Goal: Transaction & Acquisition: Purchase product/service

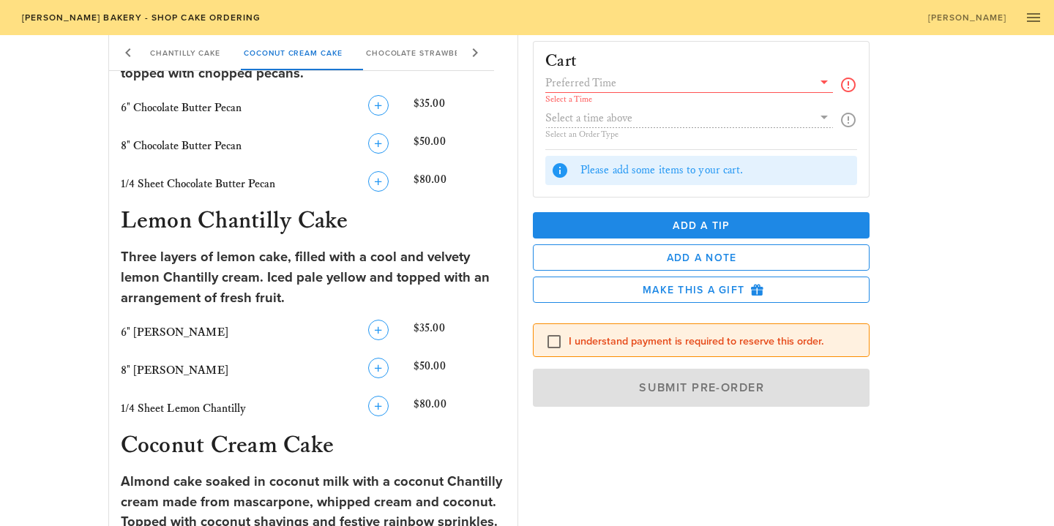
scroll to position [870, 0]
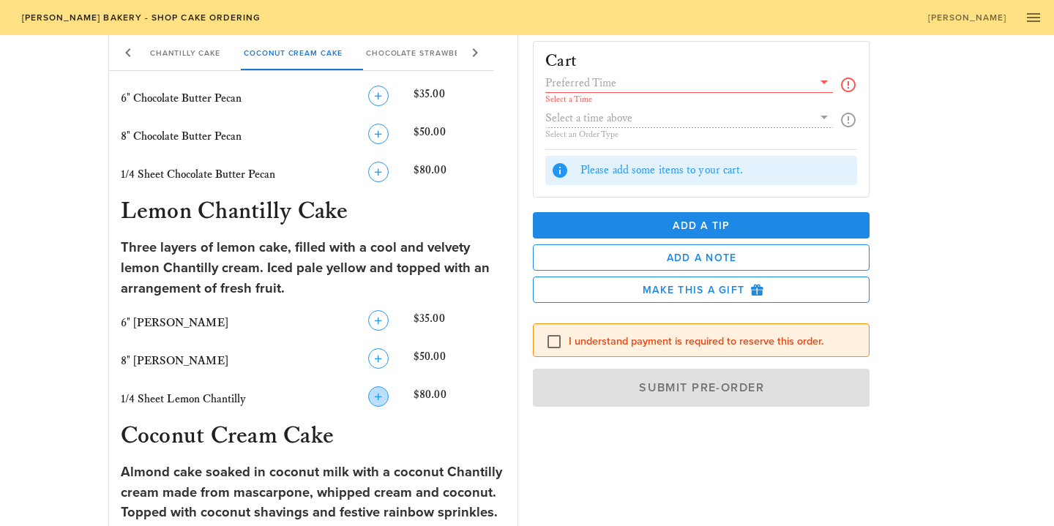
click at [375, 390] on icon "button" at bounding box center [379, 397] width 18 height 18
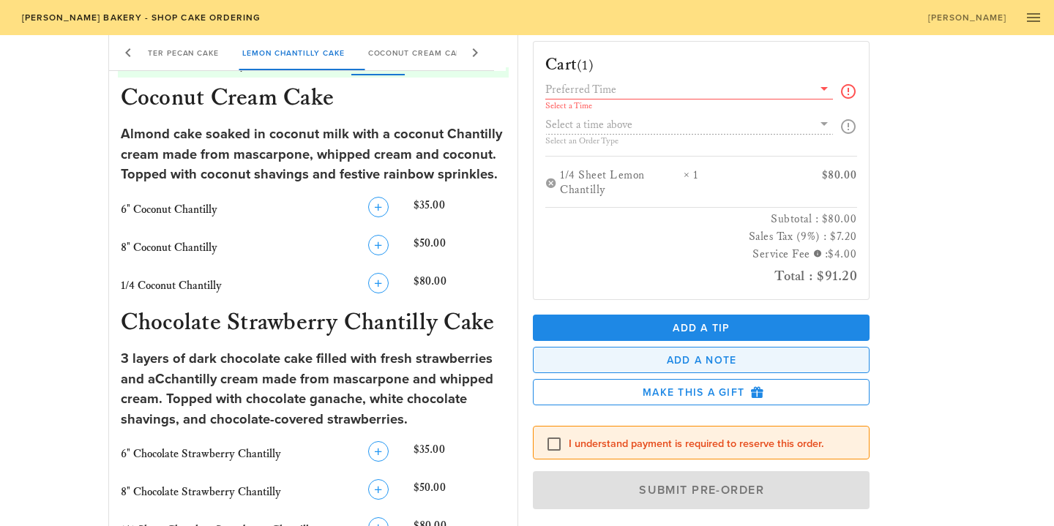
scroll to position [1199, 0]
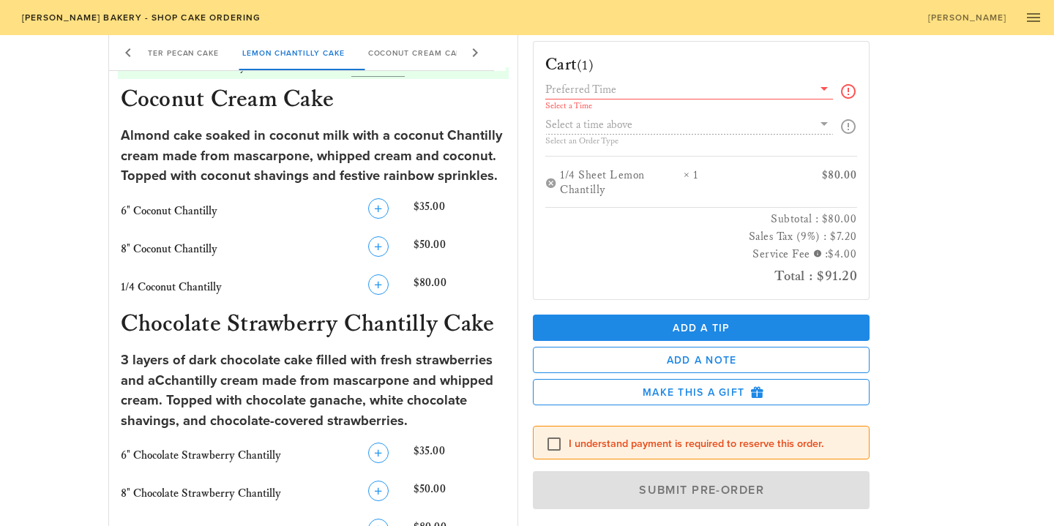
click at [740, 123] on div "Select a Time Select an Order Type" at bounding box center [702, 118] width 312 height 76
click at [822, 90] on icon at bounding box center [825, 89] width 18 height 18
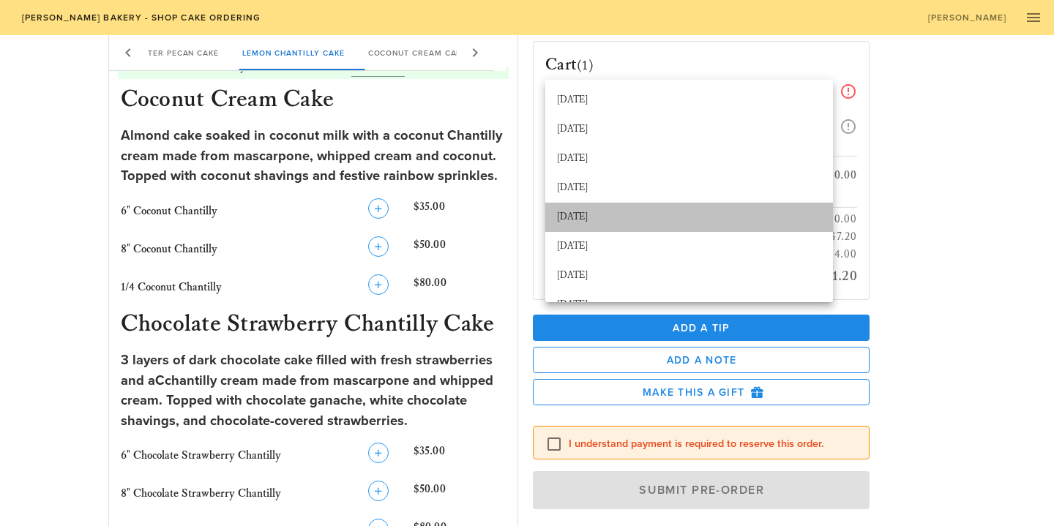
click at [682, 212] on div "[DATE]" at bounding box center [689, 218] width 264 height 12
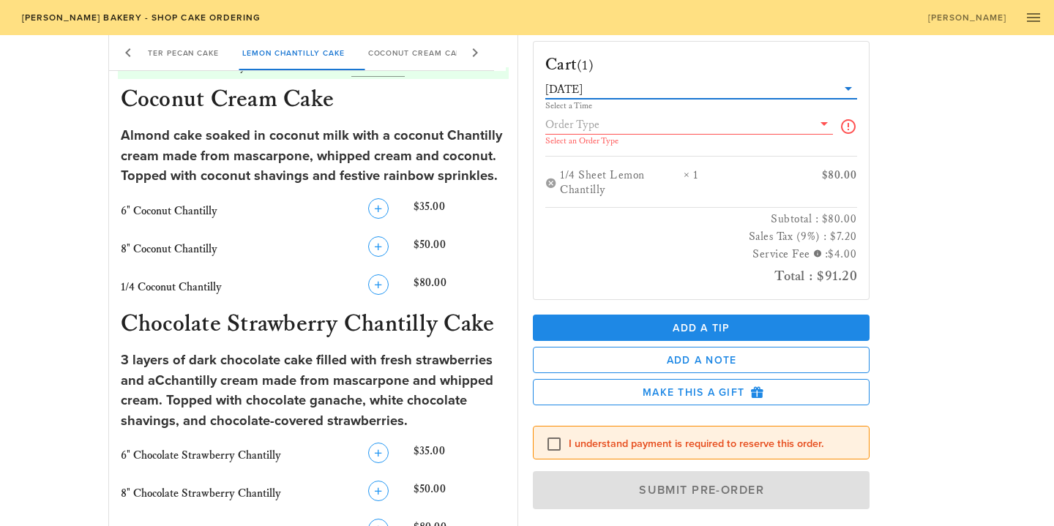
click at [825, 123] on icon at bounding box center [825, 124] width 18 height 18
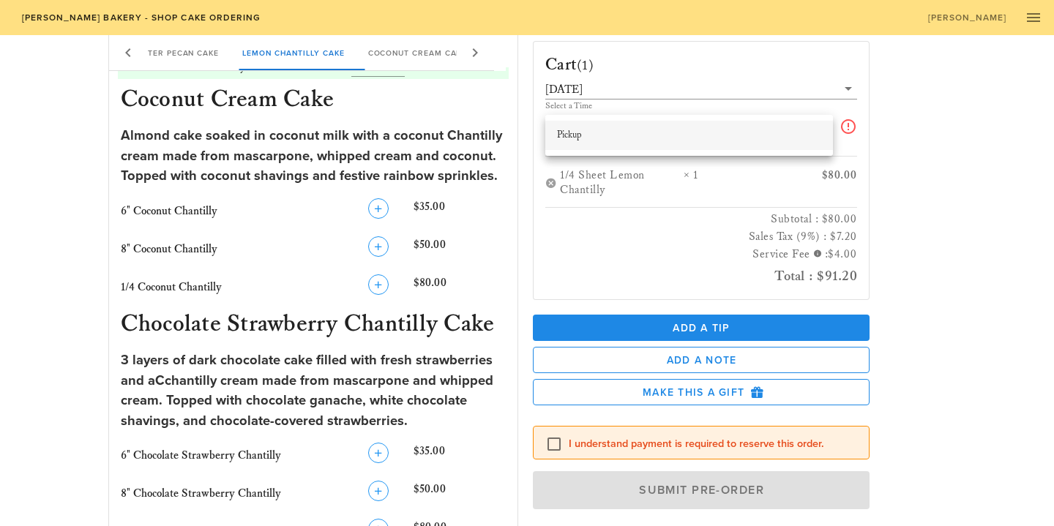
click at [776, 138] on div "Pickup" at bounding box center [689, 136] width 264 height 12
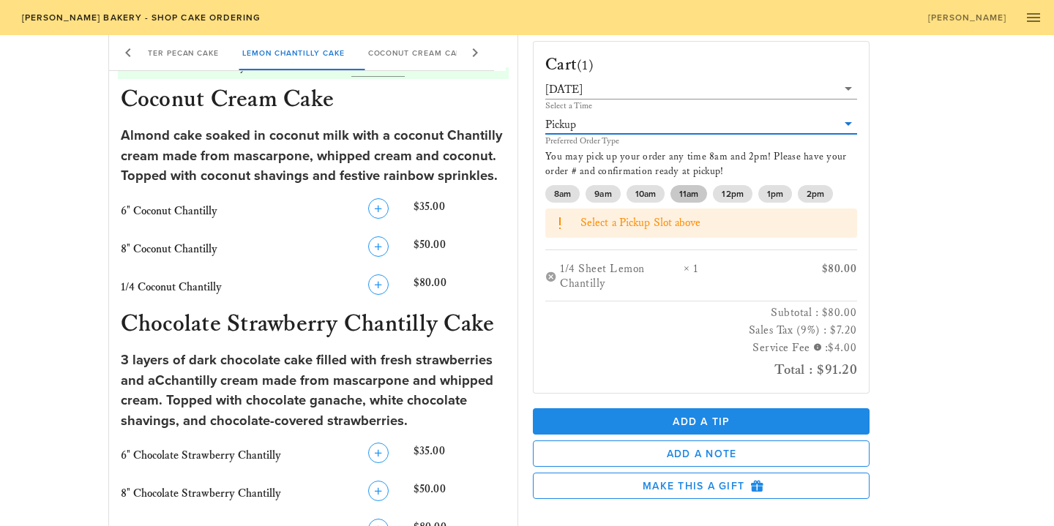
click at [693, 190] on span "11am" at bounding box center [689, 194] width 19 height 18
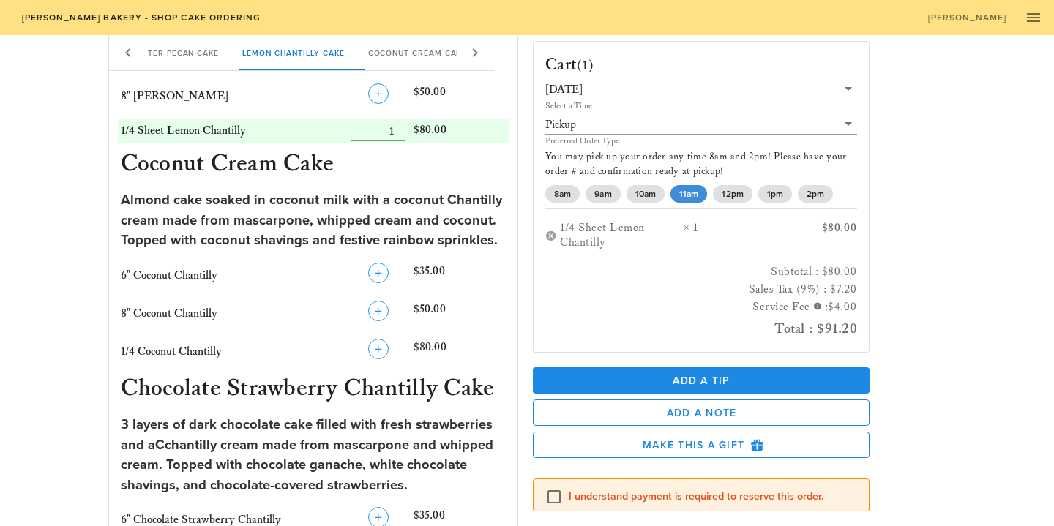
scroll to position [0, 0]
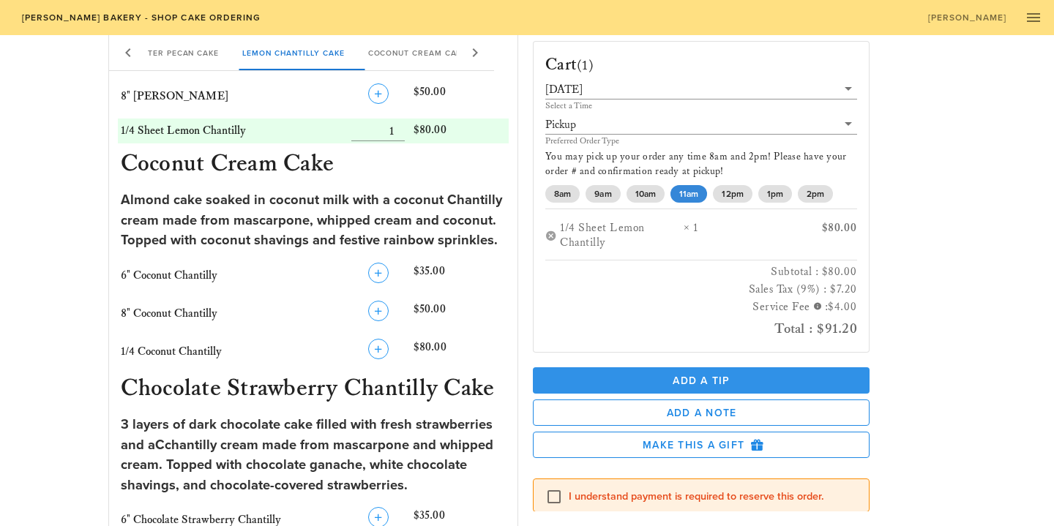
click at [699, 377] on span "Add a Tip" at bounding box center [701, 381] width 313 height 12
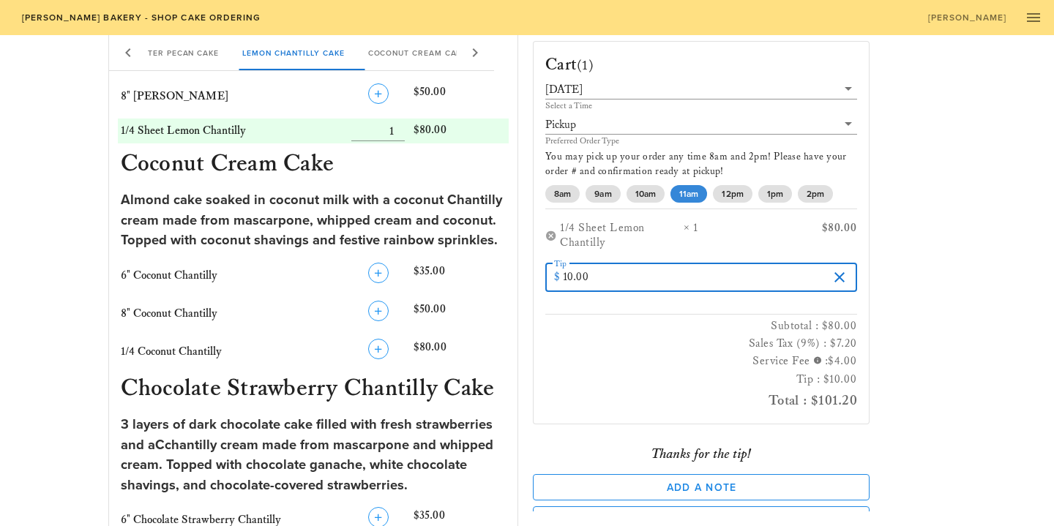
type input "10.00"
click at [641, 384] on h3 "Tip : $10.00" at bounding box center [702, 380] width 312 height 18
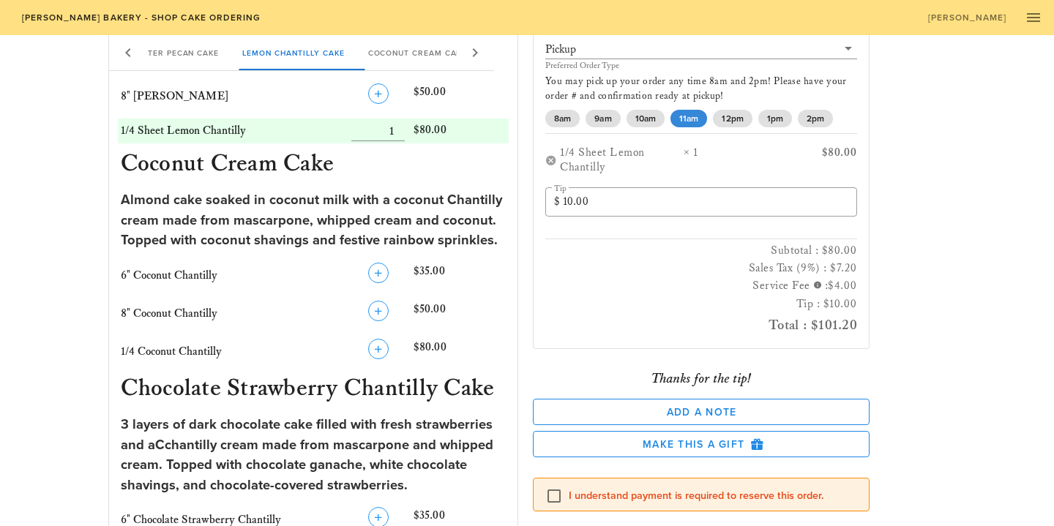
scroll to position [92, 0]
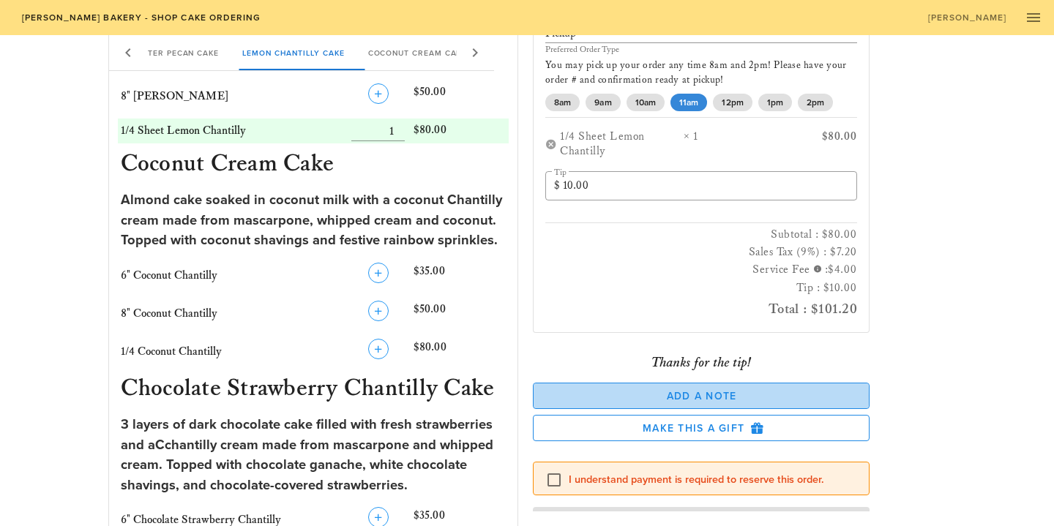
click at [695, 395] on span "Add a Note" at bounding box center [702, 396] width 312 height 12
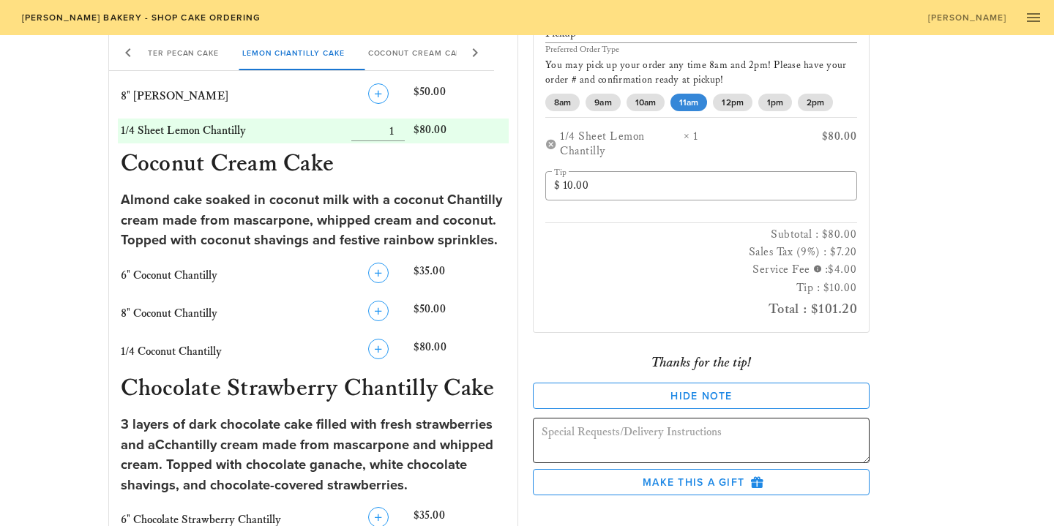
click at [659, 430] on textarea at bounding box center [706, 443] width 328 height 41
type textarea "S"
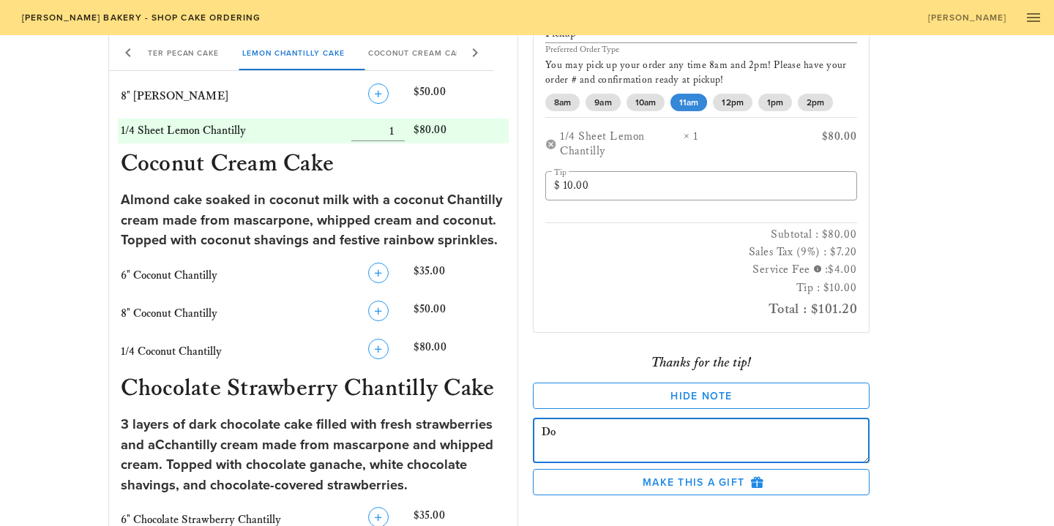
type textarea "D"
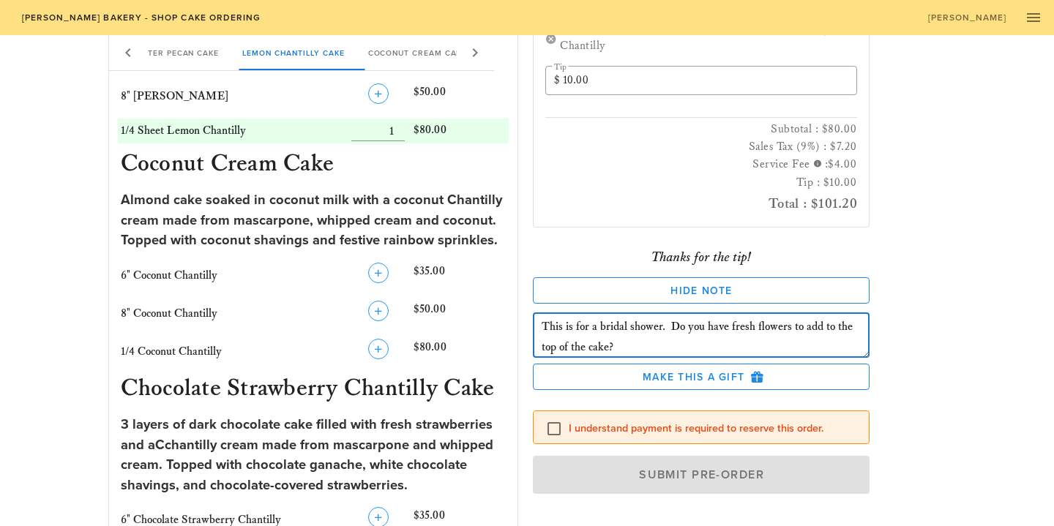
scroll to position [196, 0]
type textarea "This is for a bridal shower. Do you have fresh flowers to add to the top of the…"
click at [549, 429] on div at bounding box center [554, 429] width 25 height 25
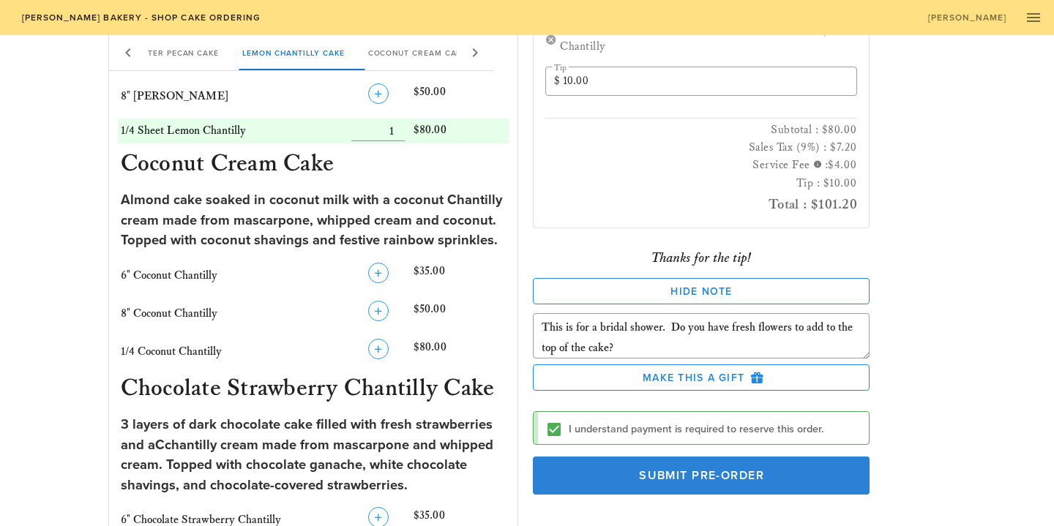
click at [717, 466] on button "Submit Pre-Order" at bounding box center [701, 476] width 337 height 38
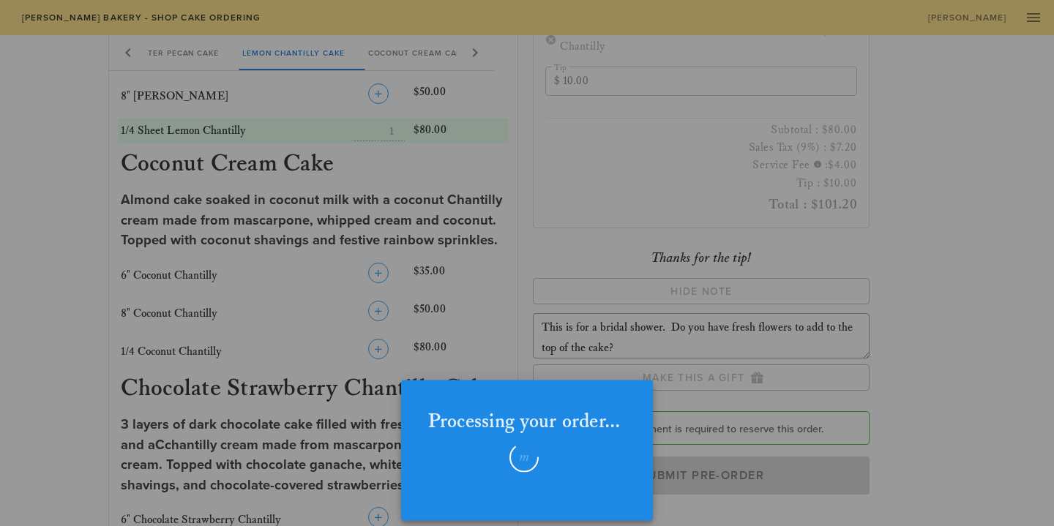
checkbox input "false"
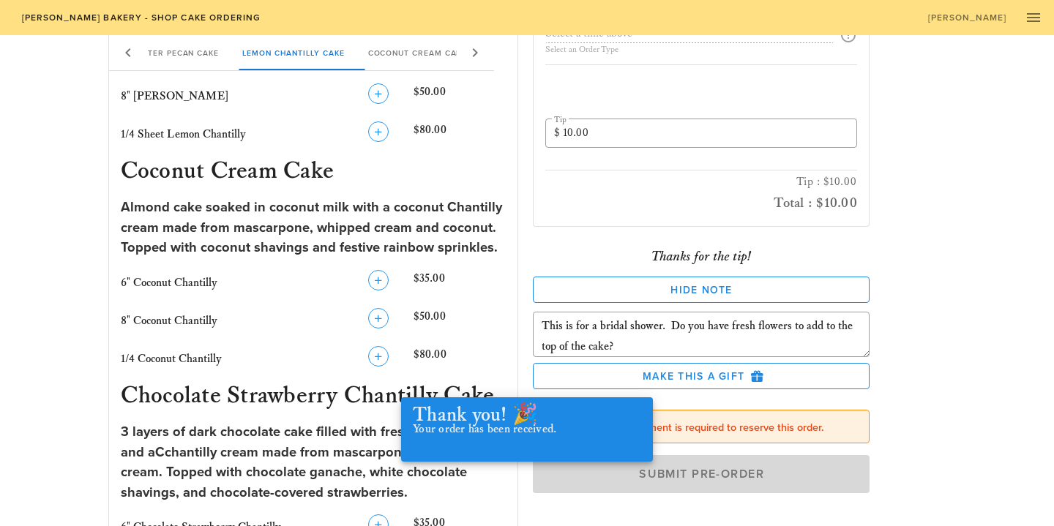
scroll to position [90, 0]
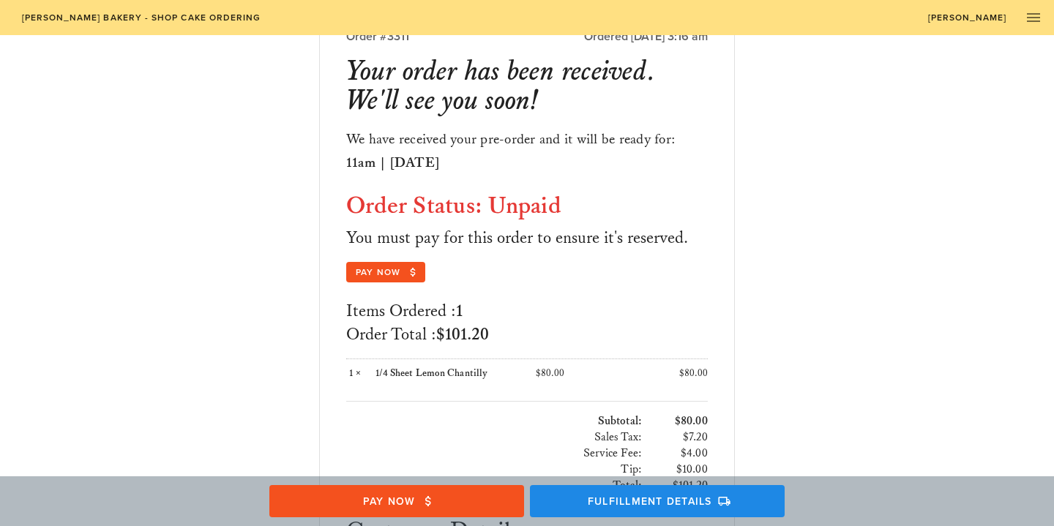
scroll to position [81, 0]
click at [388, 272] on span "Pay Now" at bounding box center [386, 273] width 62 height 13
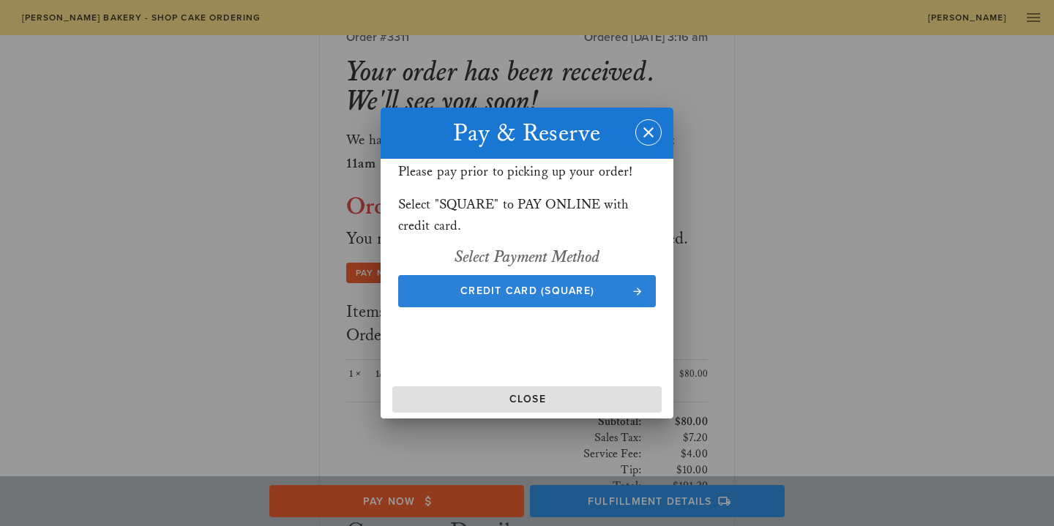
click at [499, 286] on span "Credit Card (Square)" at bounding box center [527, 291] width 229 height 12
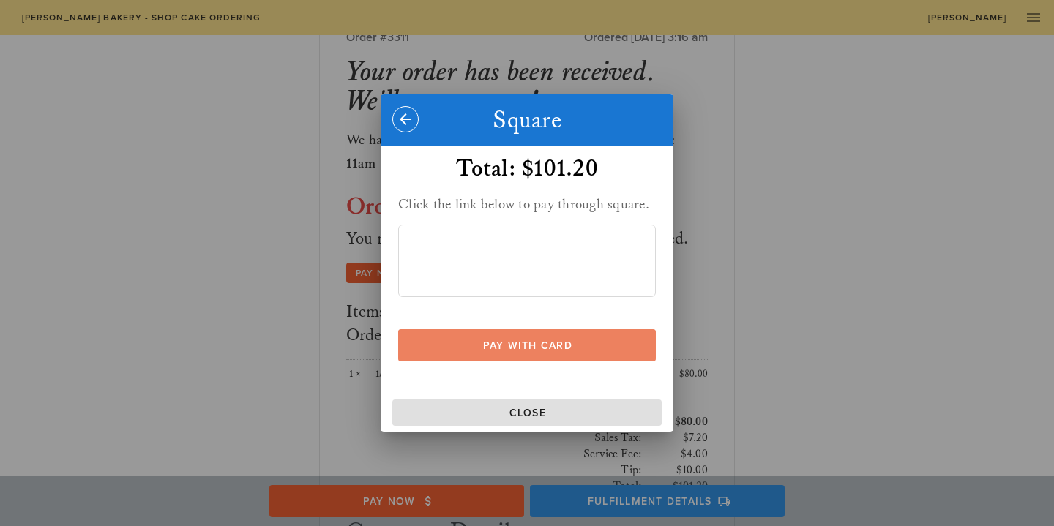
click at [530, 340] on span "Pay With Card" at bounding box center [527, 346] width 229 height 12
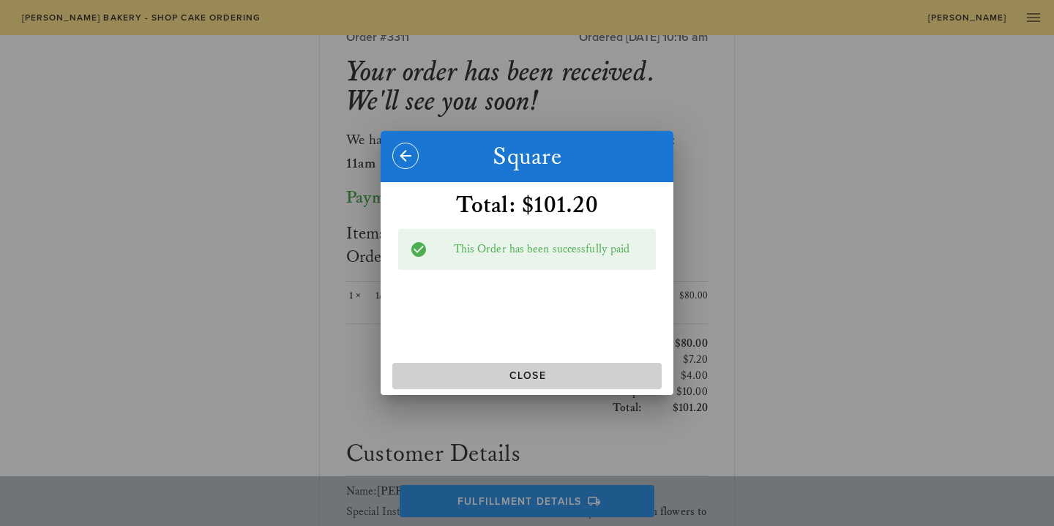
click at [525, 368] on button "Close" at bounding box center [526, 376] width 269 height 26
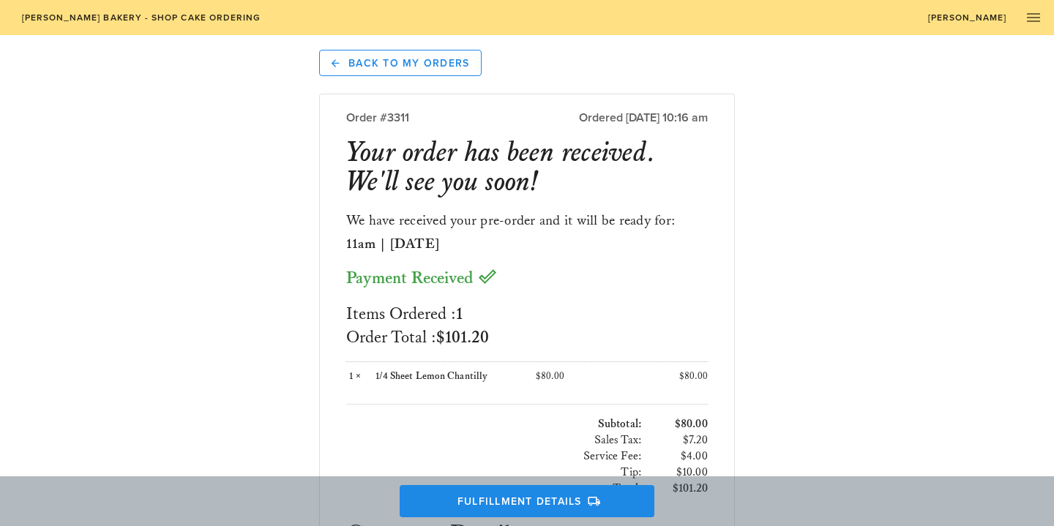
scroll to position [0, 0]
